Goal: Task Accomplishment & Management: Manage account settings

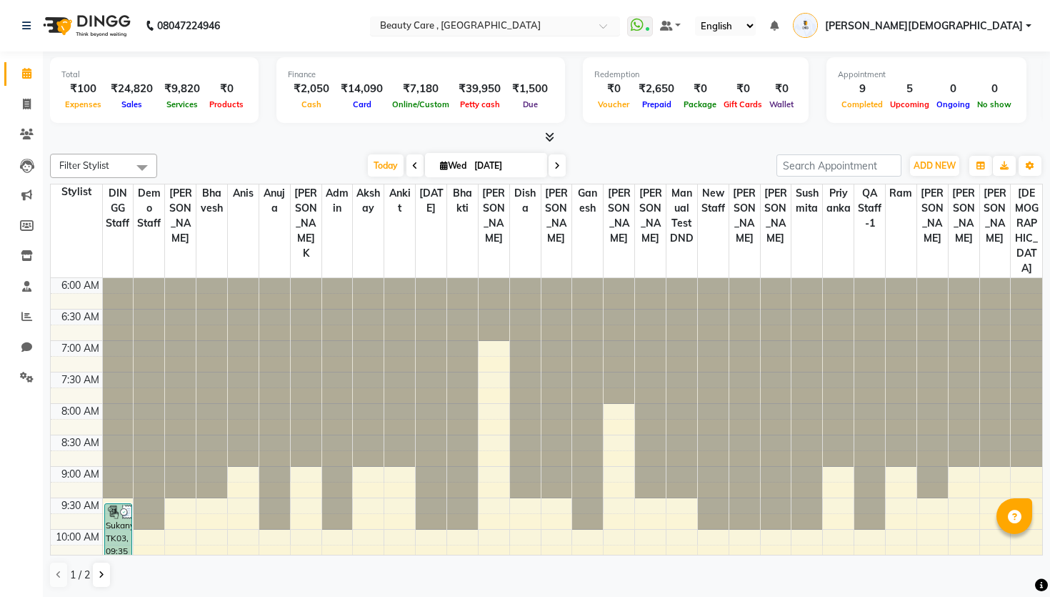
scroll to position [713, 0]
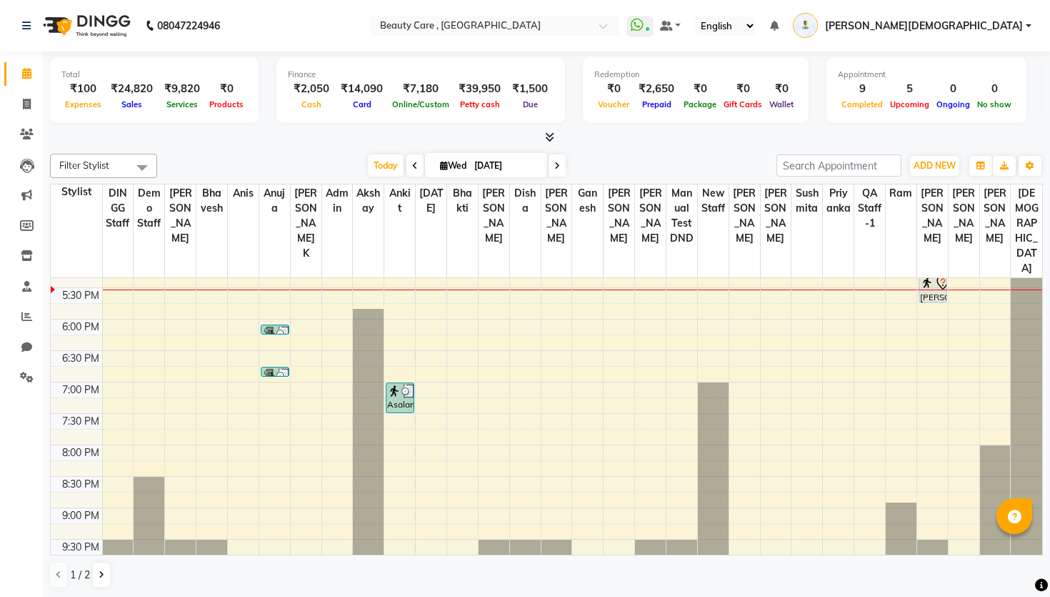
click at [1010, 35] on link "[PERSON_NAME][DEMOGRAPHIC_DATA]" at bounding box center [912, 26] width 239 height 24
click at [977, 94] on link "Sign out" at bounding box center [958, 102] width 131 height 22
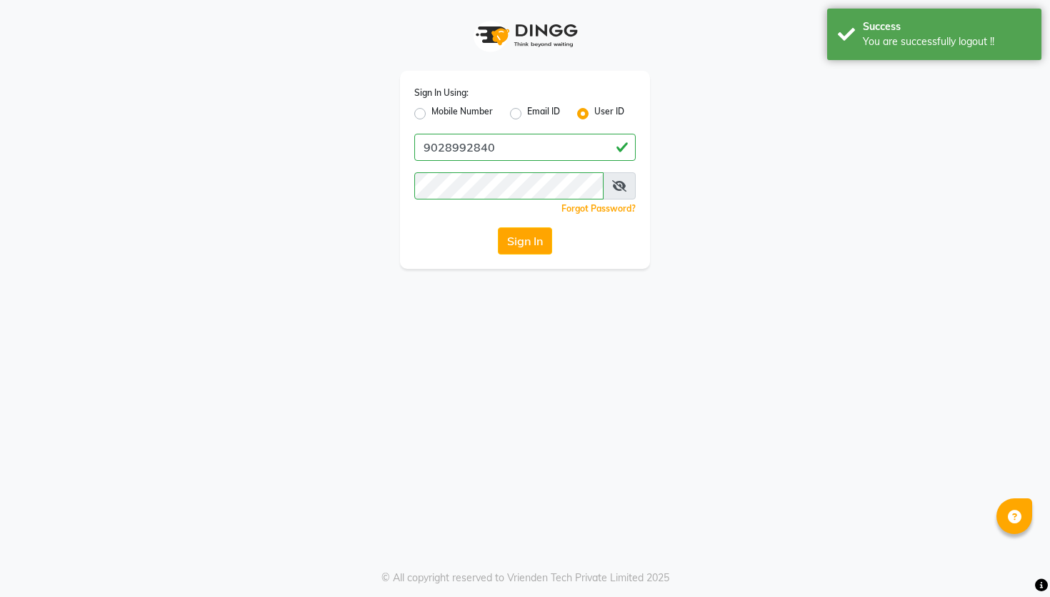
click at [462, 112] on label "Mobile Number" at bounding box center [462, 113] width 61 height 17
click at [441, 112] on input "Mobile Number" at bounding box center [436, 109] width 9 height 9
radio input "true"
radio input "false"
click at [511, 155] on input "Username" at bounding box center [549, 147] width 174 height 27
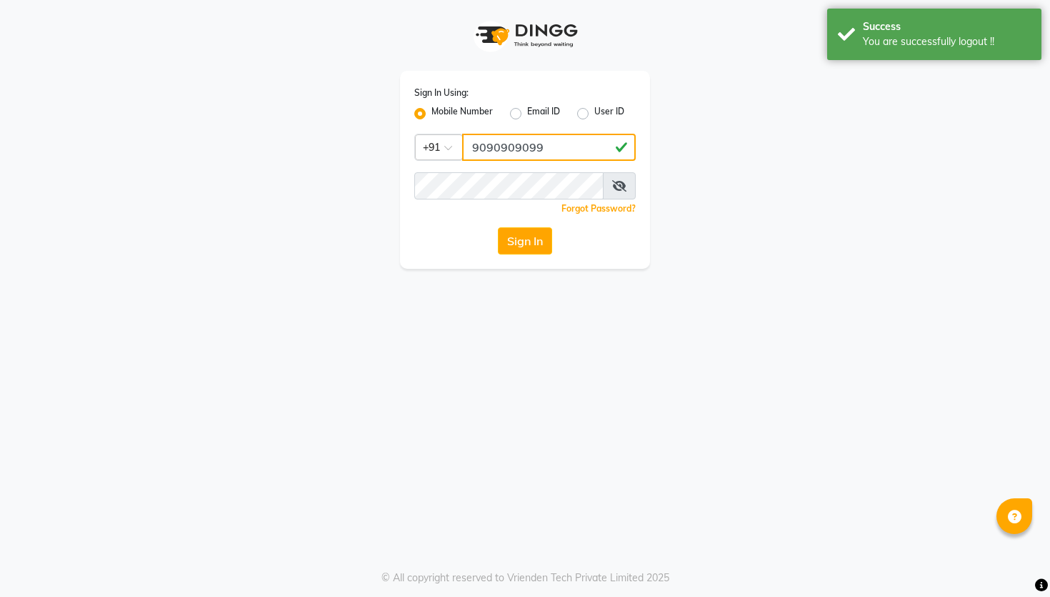
click at [497, 146] on input "9090909099" at bounding box center [549, 147] width 174 height 27
type input "9090909099"
click at [427, 245] on div "Sign In" at bounding box center [524, 240] width 221 height 27
click at [502, 242] on button "Sign In" at bounding box center [525, 240] width 54 height 27
